Goal: Task Accomplishment & Management: Use online tool/utility

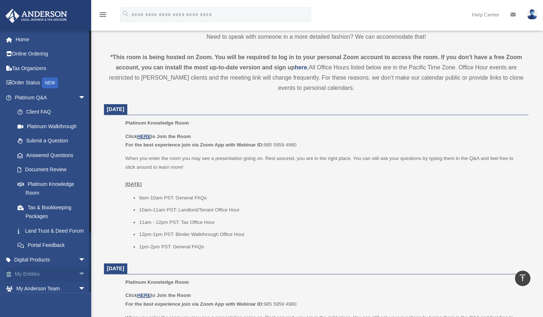
scroll to position [71, 0]
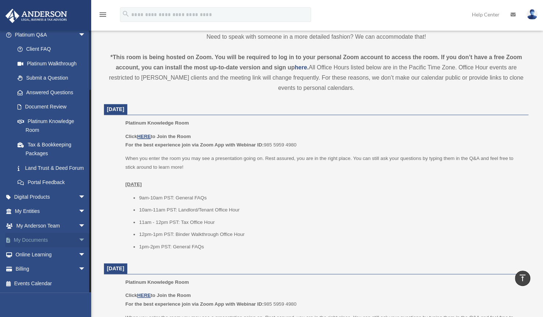
click at [80, 237] on span "arrow_drop_down" at bounding box center [85, 240] width 15 height 15
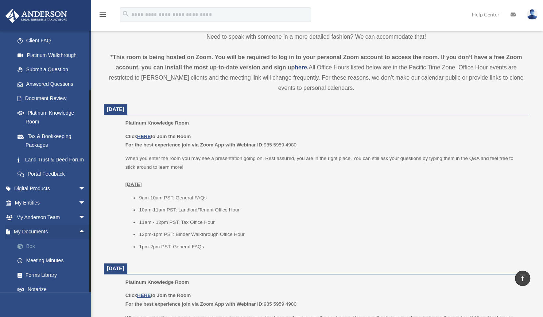
click at [26, 249] on span at bounding box center [24, 246] width 5 height 5
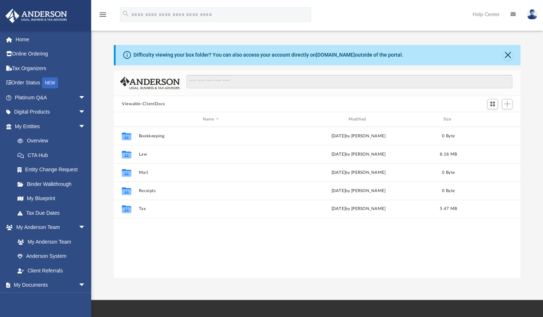
scroll to position [160, 401]
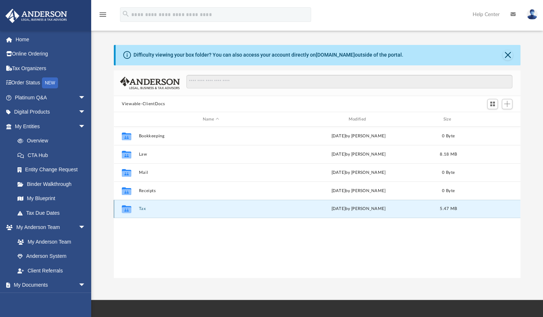
click at [205, 208] on button "Tax" at bounding box center [211, 208] width 144 height 5
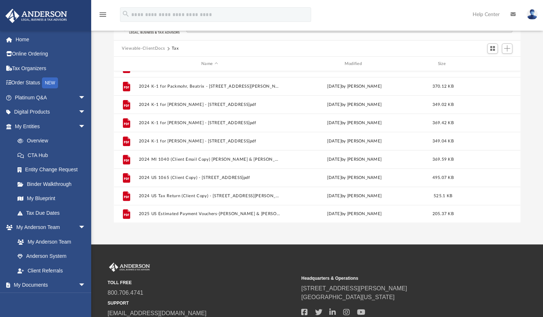
scroll to position [0, 0]
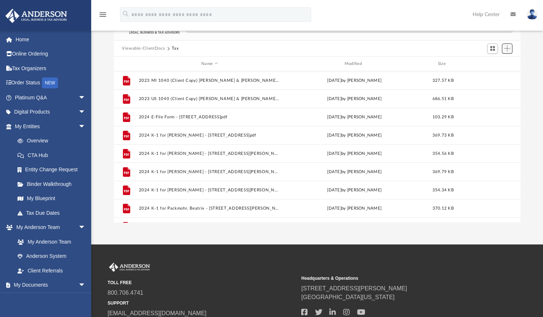
click at [507, 49] on span "Add" at bounding box center [507, 48] width 6 height 6
click at [488, 65] on li "Upload" at bounding box center [496, 63] width 23 height 8
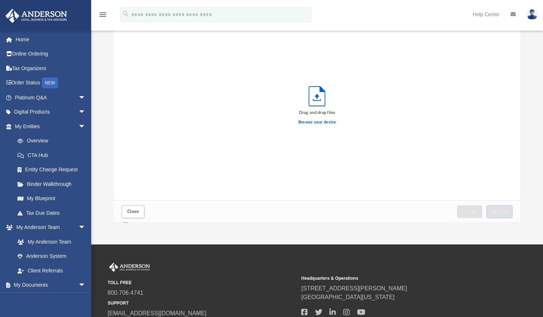
scroll to position [179, 401]
click at [324, 123] on label "Browse your device" at bounding box center [317, 122] width 38 height 7
click at [0, 0] on input "Browse your device" at bounding box center [0, 0] width 0 height 0
click at [502, 212] on span "Upload" at bounding box center [499, 211] width 15 height 4
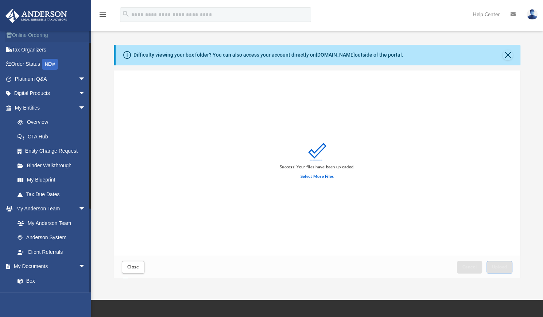
scroll to position [0, 0]
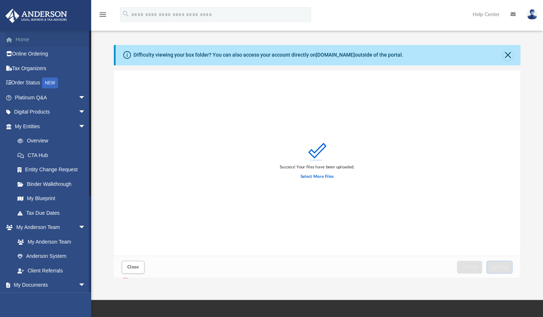
click at [29, 40] on link "Home" at bounding box center [51, 39] width 92 height 15
